Goal: Task Accomplishment & Management: Manage account settings

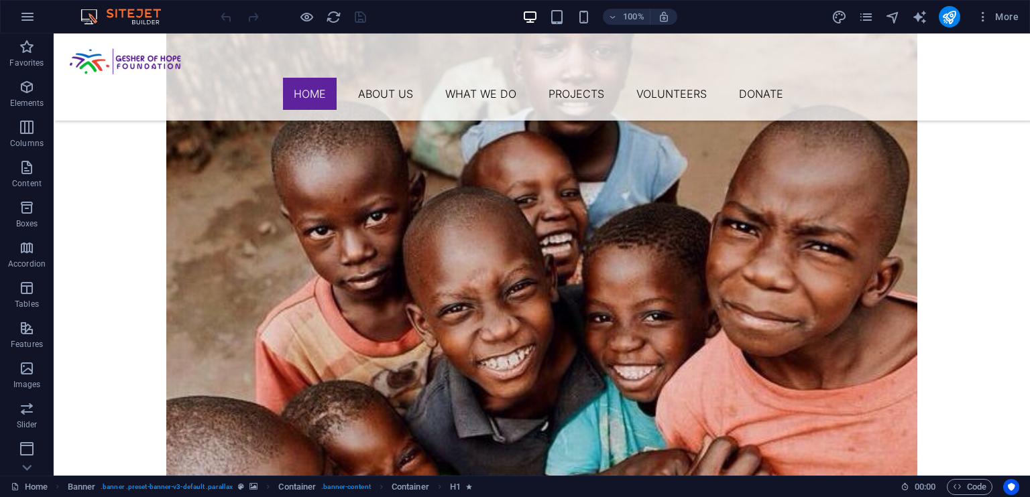
scroll to position [815, 0]
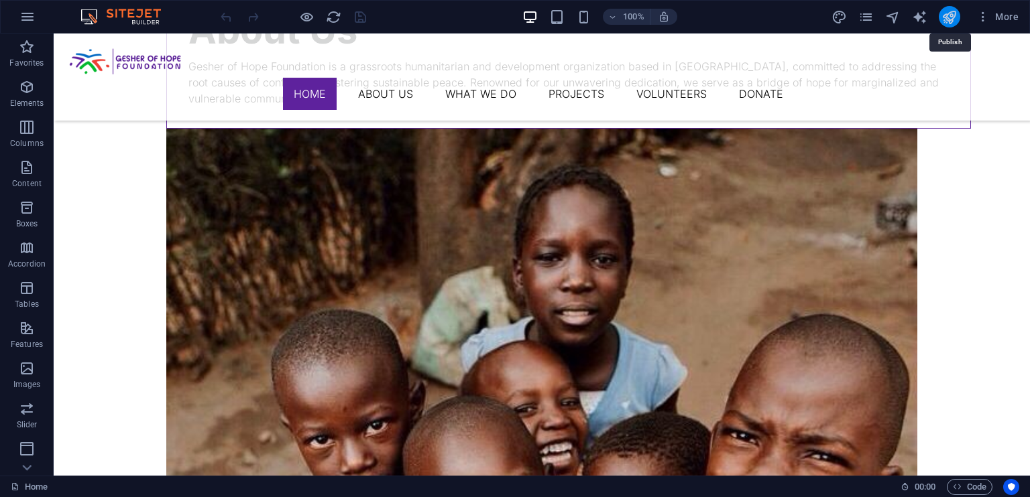
click at [948, 15] on icon "publish" at bounding box center [948, 16] width 15 height 15
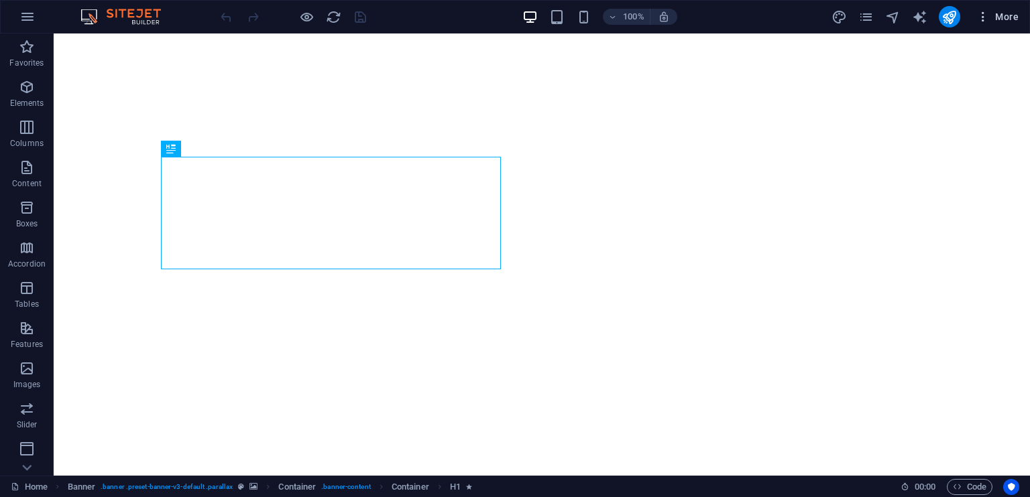
click at [985, 15] on icon "button" at bounding box center [982, 16] width 13 height 13
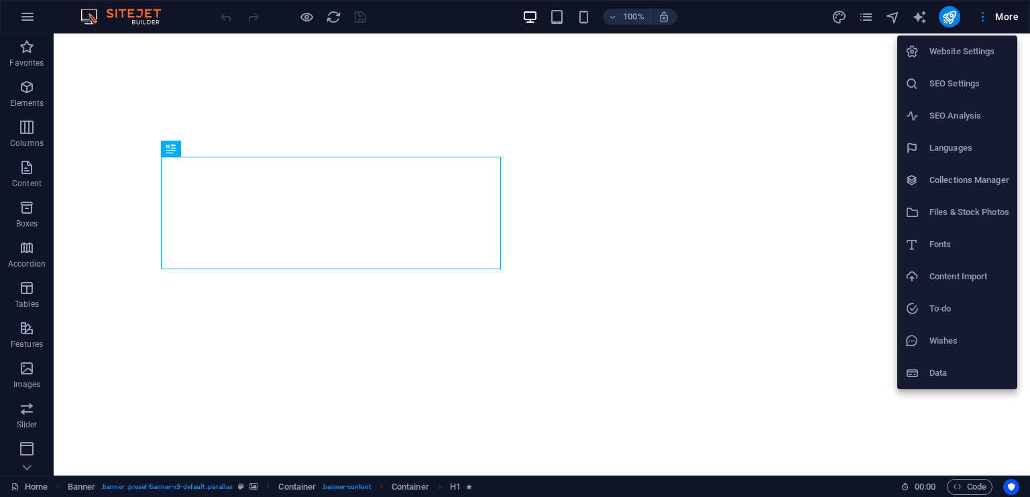
click at [389, 18] on div at bounding box center [515, 248] width 1030 height 497
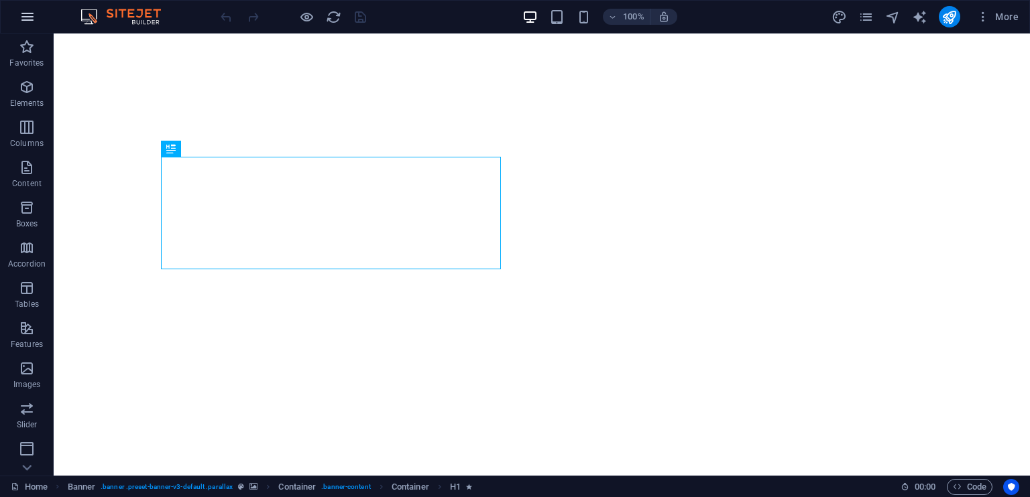
click at [27, 11] on icon "button" at bounding box center [27, 17] width 16 height 16
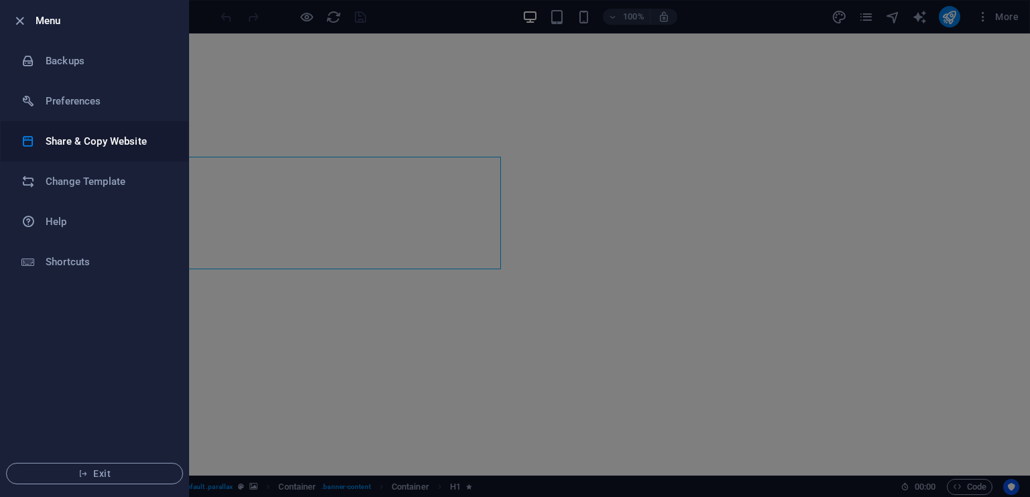
click at [111, 149] on li "Share & Copy Website" at bounding box center [95, 141] width 188 height 40
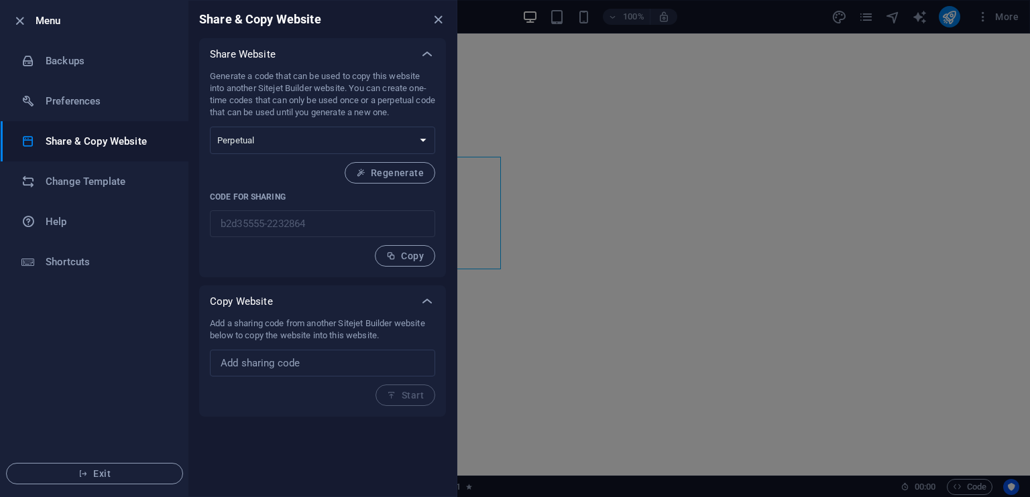
click at [81, 28] on h6 "Menu" at bounding box center [107, 21] width 142 height 16
click at [70, 180] on h6 "Change Template" at bounding box center [108, 182] width 124 height 16
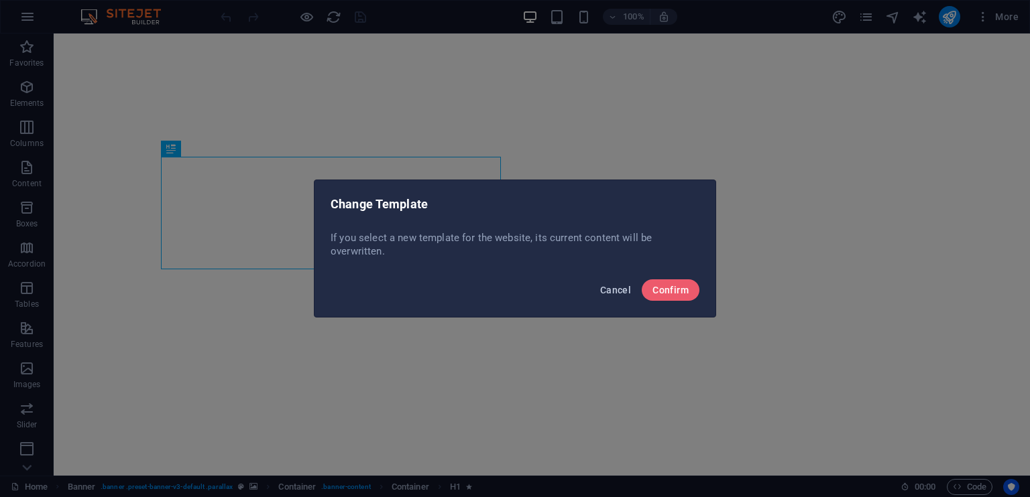
click at [623, 287] on span "Cancel" at bounding box center [615, 290] width 31 height 11
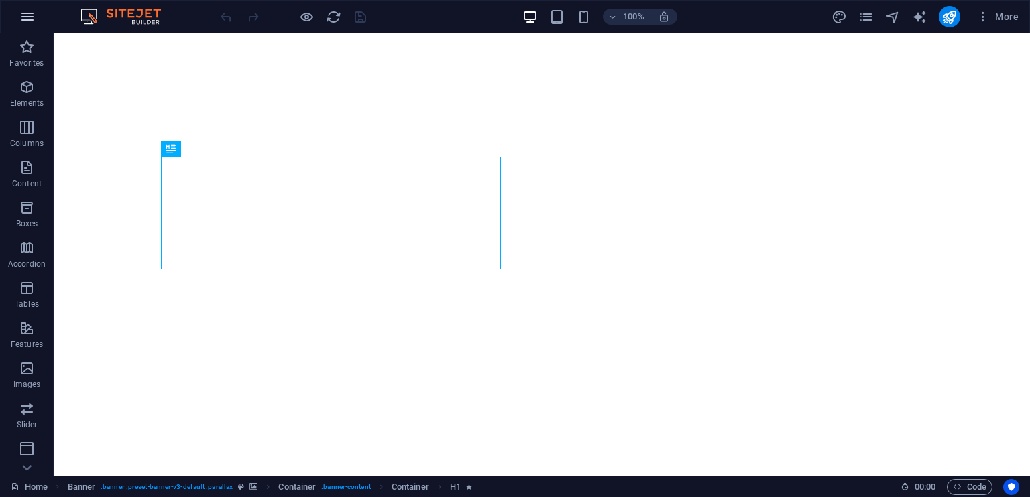
click at [29, 16] on icon "button" at bounding box center [27, 17] width 16 height 16
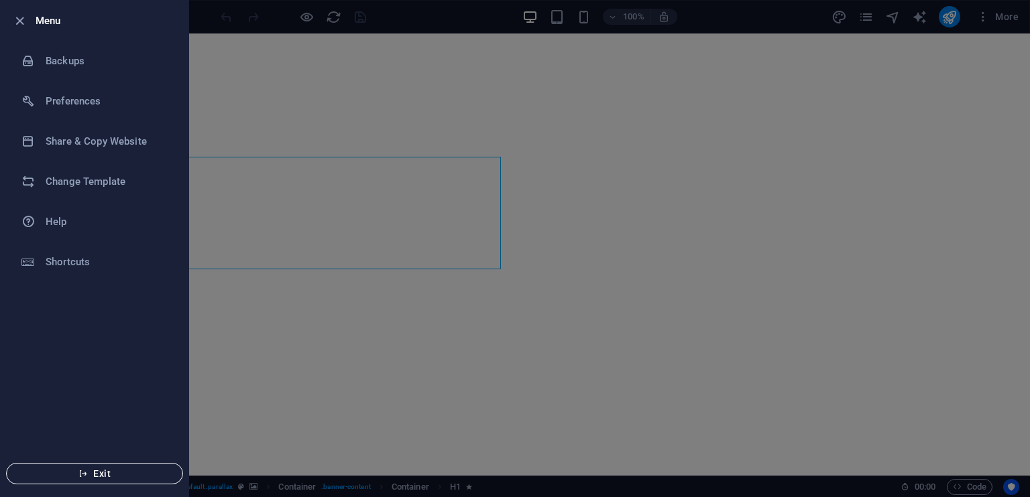
click at [86, 469] on icon "button" at bounding box center [82, 473] width 9 height 9
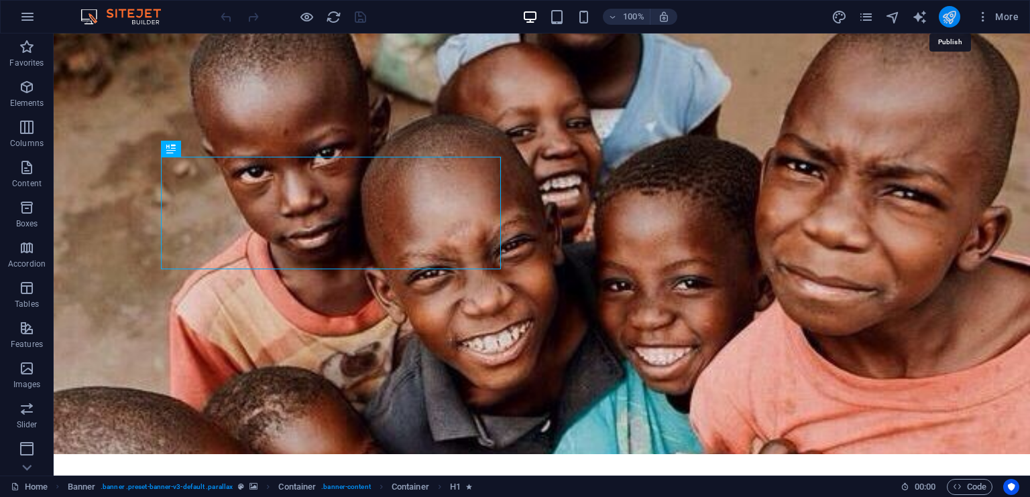
click at [942, 17] on icon "publish" at bounding box center [948, 16] width 15 height 15
